Goal: Task Accomplishment & Management: Manage account settings

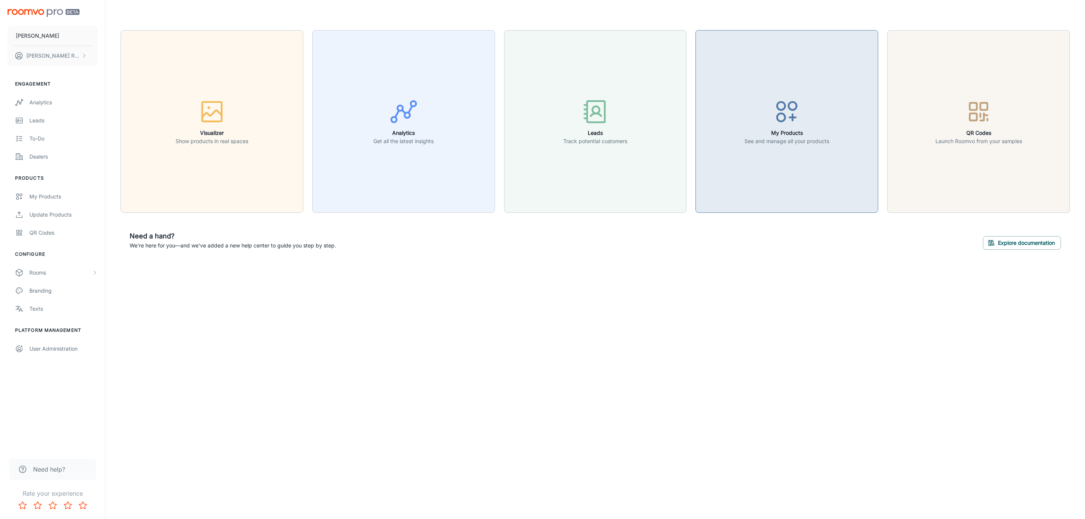
click at [831, 151] on button "My Products See and manage all your products" at bounding box center [787, 121] width 183 height 183
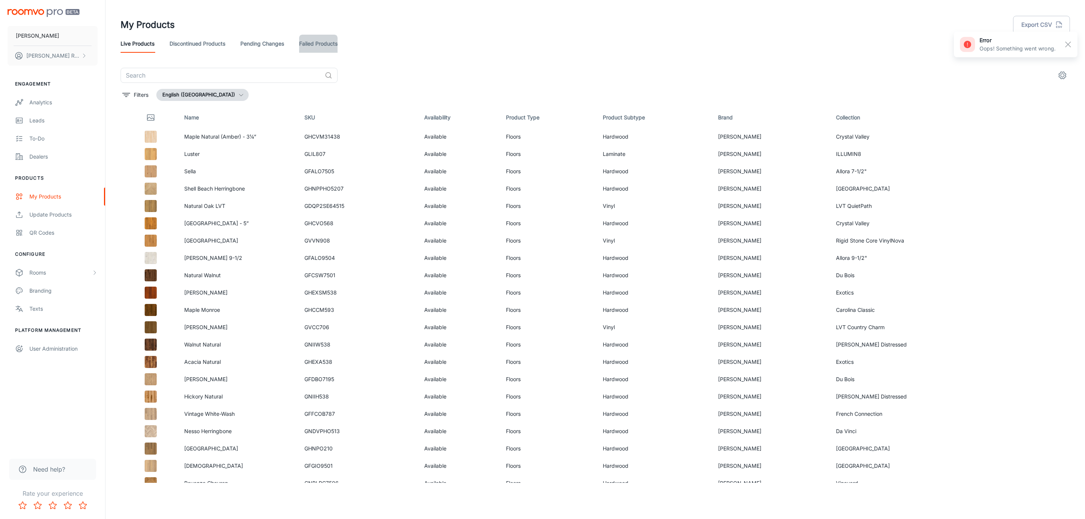
click at [336, 47] on link "Failed Products" at bounding box center [318, 44] width 38 height 18
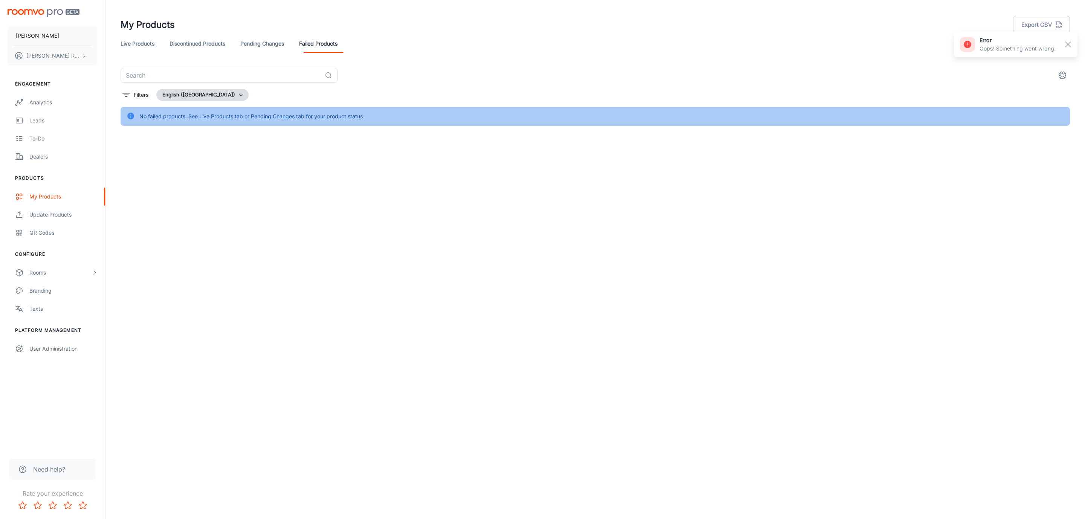
click at [271, 40] on link "Pending Changes" at bounding box center [262, 44] width 44 height 18
click at [181, 47] on link "Discontinued Products" at bounding box center [198, 44] width 56 height 18
click at [139, 42] on link "Live Products" at bounding box center [138, 44] width 34 height 18
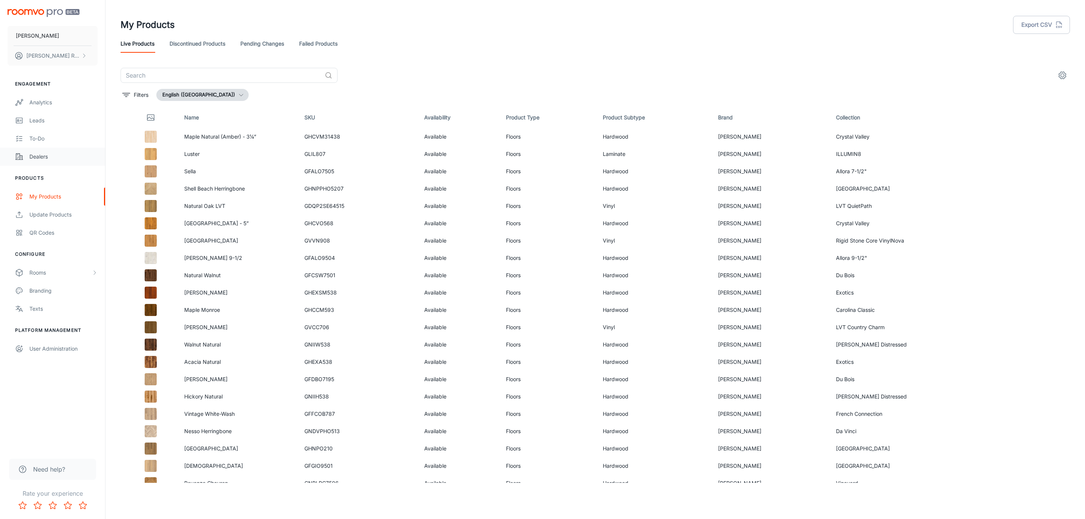
click at [51, 158] on div "Dealers" at bounding box center [63, 157] width 68 height 8
